Goal: Check status: Check status

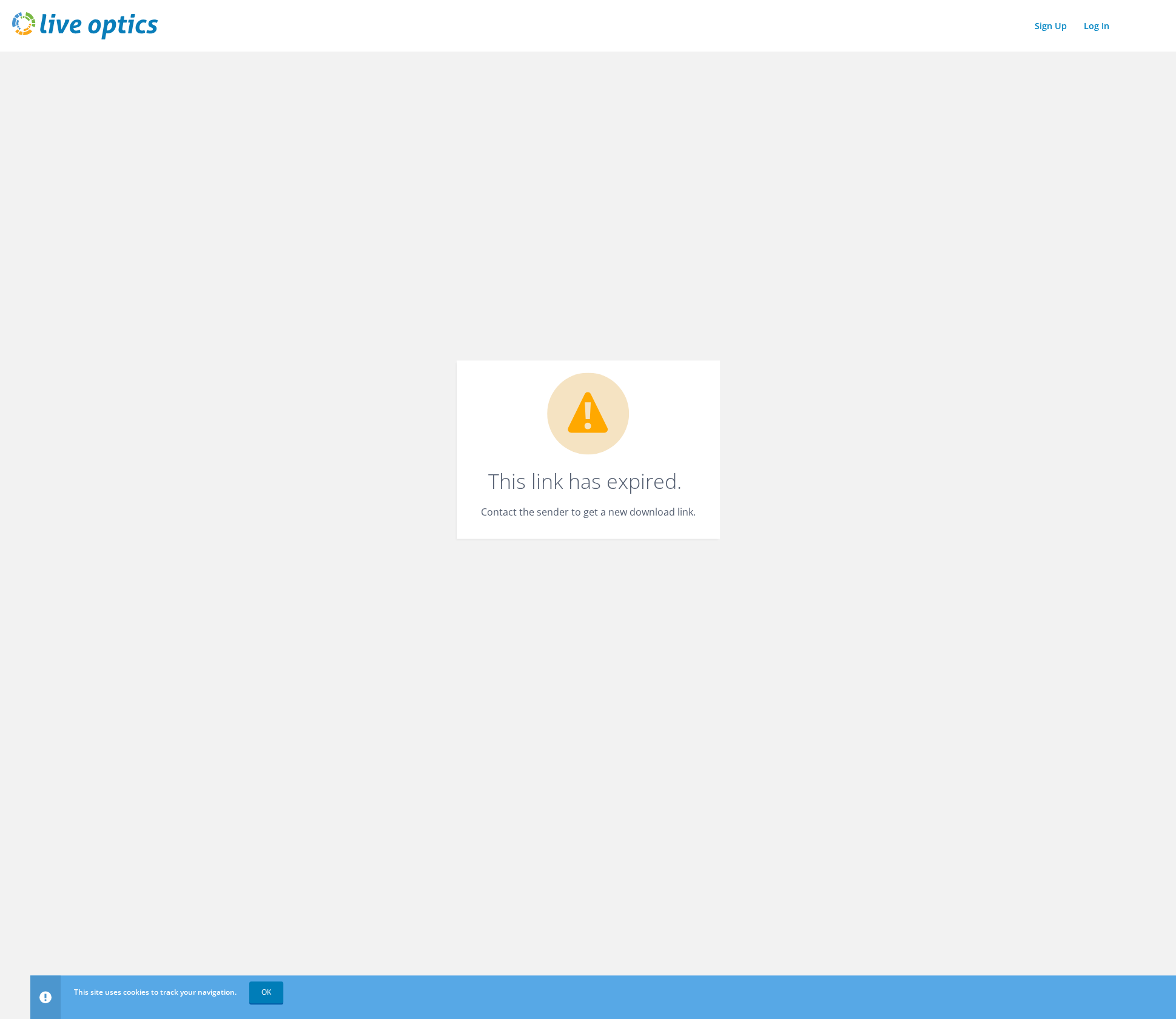
click at [88, 19] on img at bounding box center [84, 25] width 145 height 27
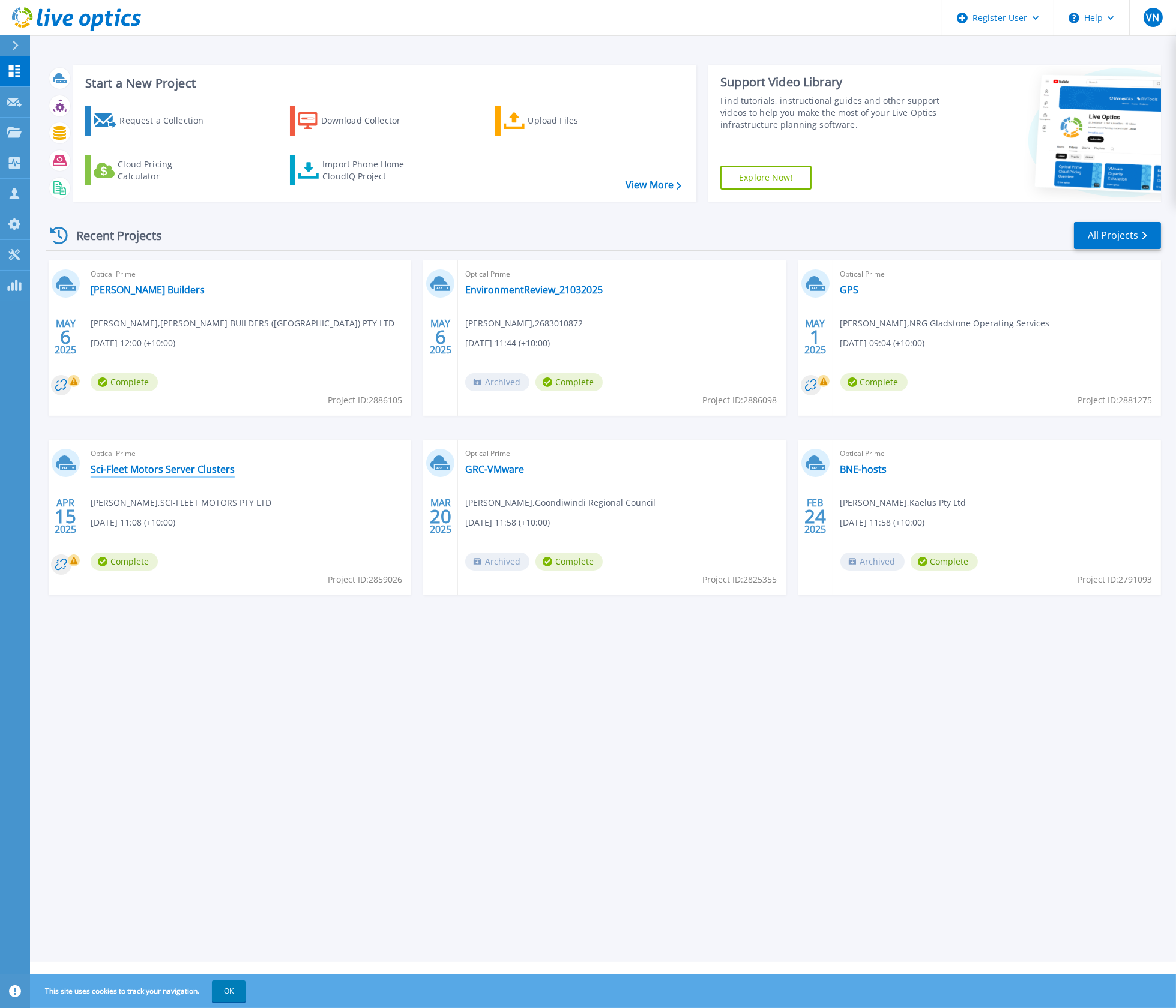
click at [188, 468] on link "Sci-Fleet Motors Server Clusters" at bounding box center [162, 469] width 144 height 12
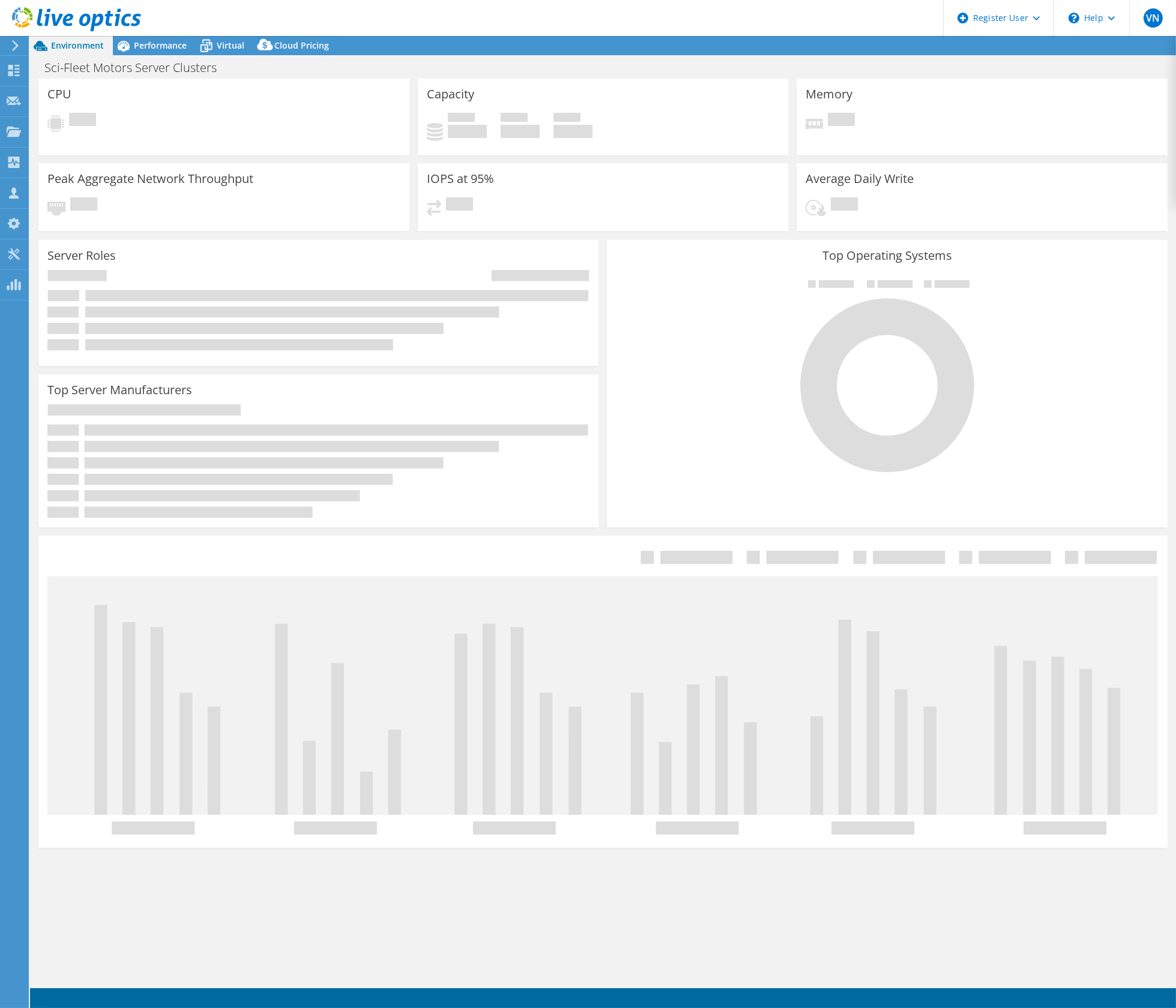
select select "USD"
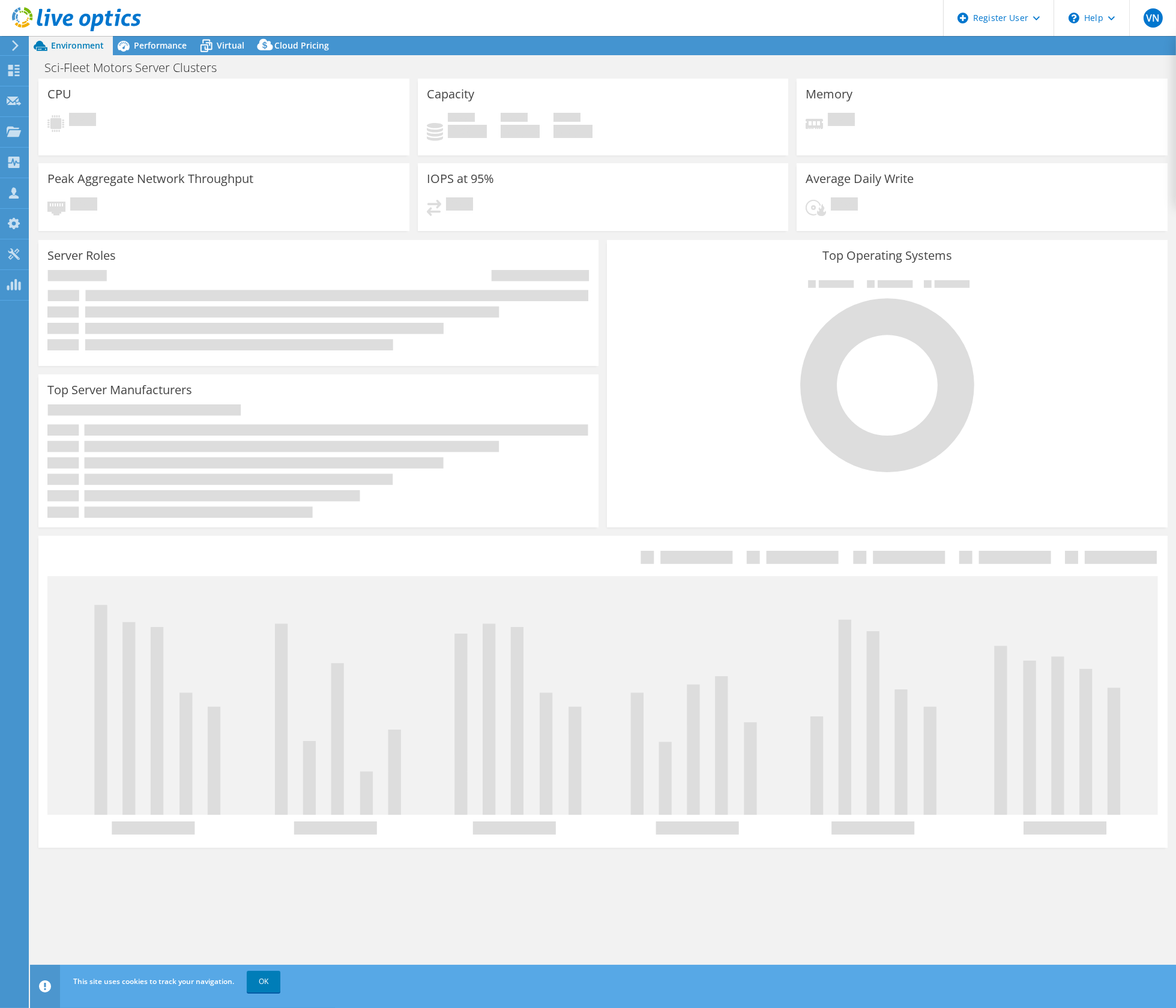
select select "[GEOGRAPHIC_DATA]"
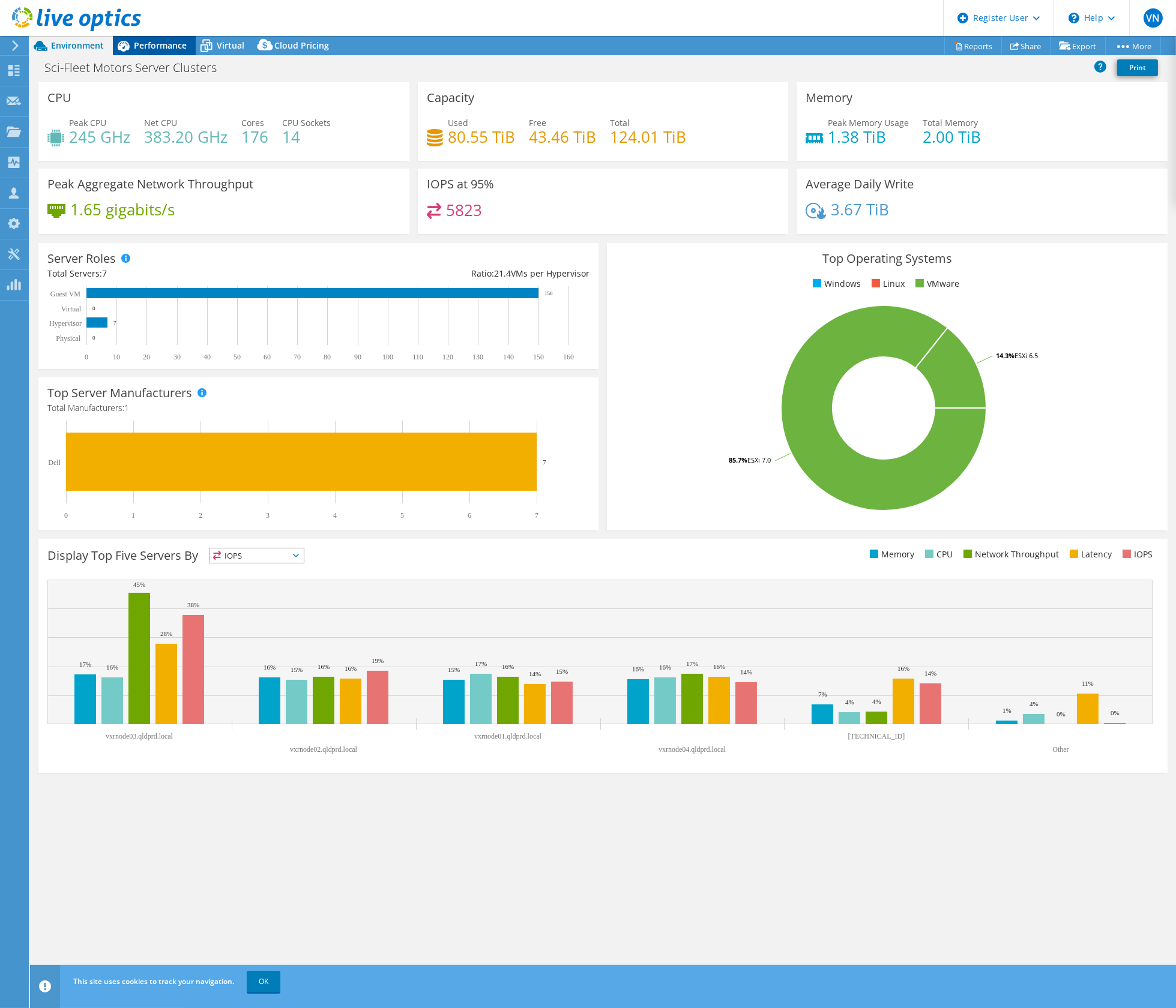
click at [163, 45] on span "Performance" at bounding box center [160, 45] width 53 height 11
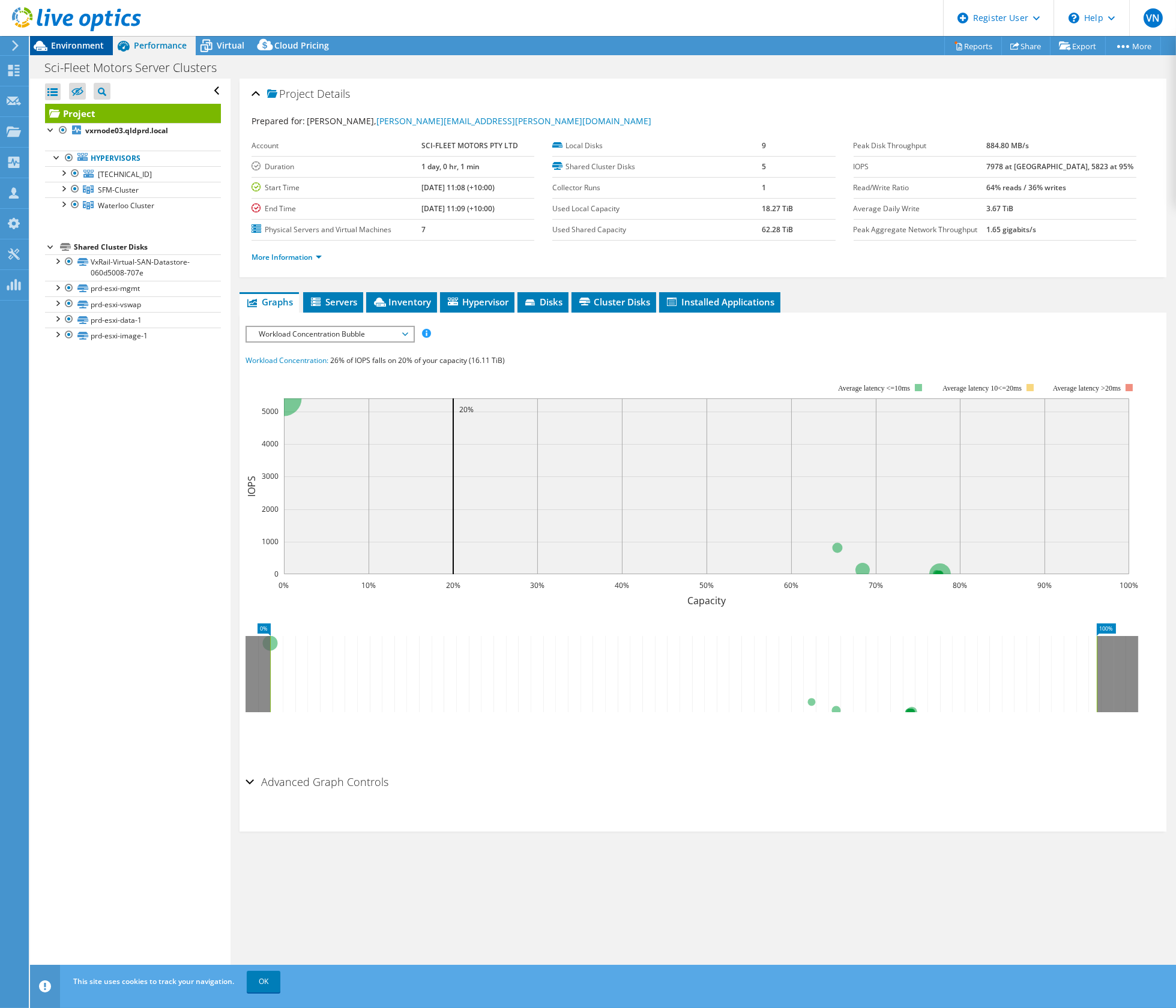
click at [72, 46] on span "Environment" at bounding box center [78, 45] width 53 height 11
